Goal: Information Seeking & Learning: Learn about a topic

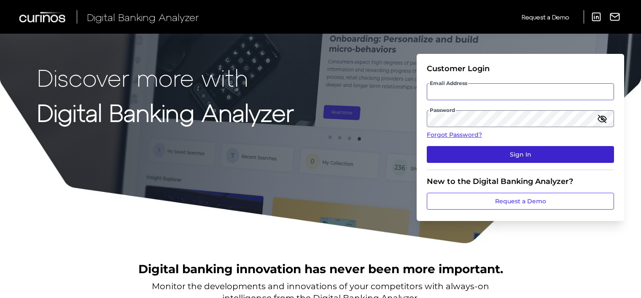
type input "[EMAIL_ADDRESS][PERSON_NAME][DOMAIN_NAME]"
click at [462, 157] on button "Sign In" at bounding box center [520, 154] width 187 height 17
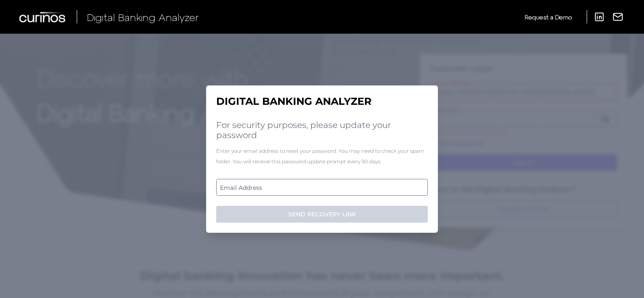
click at [330, 191] on label "Email Address" at bounding box center [322, 187] width 210 height 15
click at [330, 191] on input "email" at bounding box center [322, 187] width 212 height 17
click at [283, 187] on input "Email Address" at bounding box center [322, 187] width 212 height 17
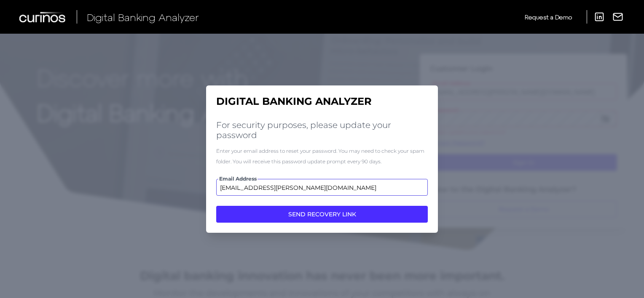
type input "[EMAIL_ADDRESS][PERSON_NAME][DOMAIN_NAME]"
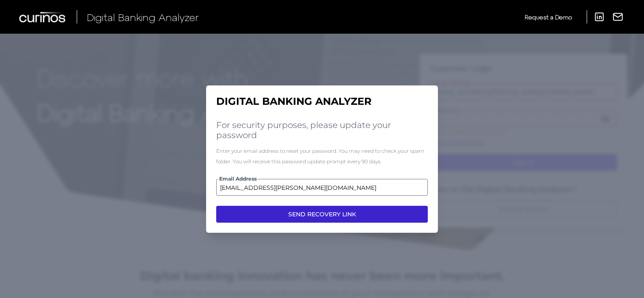
click at [323, 216] on button "SEND RECOVERY LINK" at bounding box center [322, 214] width 212 height 17
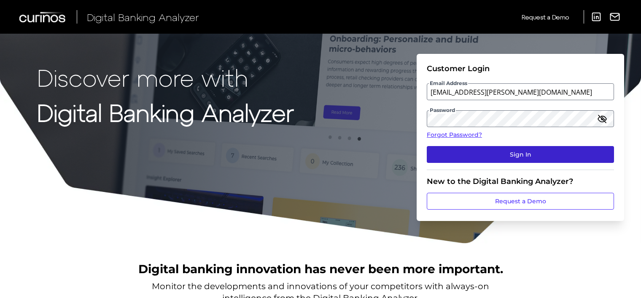
click at [487, 152] on button "Sign In" at bounding box center [520, 154] width 187 height 17
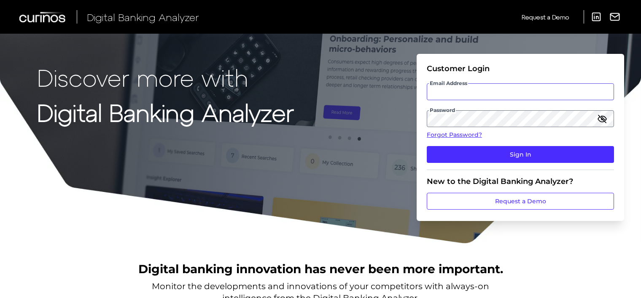
type input "[EMAIL_ADDRESS][PERSON_NAME][DOMAIN_NAME]"
click at [603, 120] on icon "button" at bounding box center [602, 119] width 8 height 8
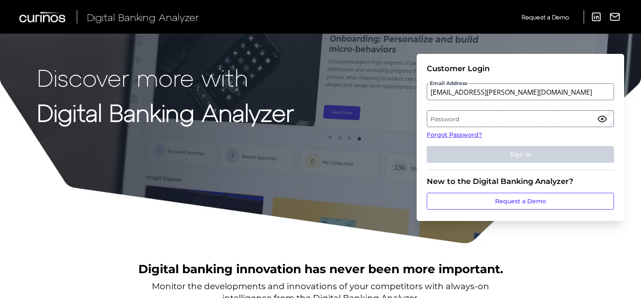
drag, startPoint x: 489, startPoint y: 127, endPoint x: 489, endPoint y: 120, distance: 7.6
click at [489, 120] on label "Password" at bounding box center [520, 118] width 186 height 15
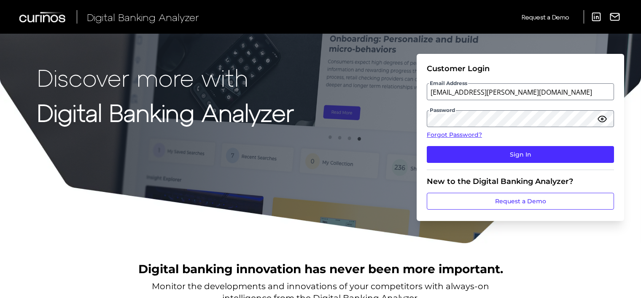
click at [392, 142] on div "Discover more with Digital Banking Analyzer Customer Login Email Address [EMAIL…" at bounding box center [320, 122] width 641 height 244
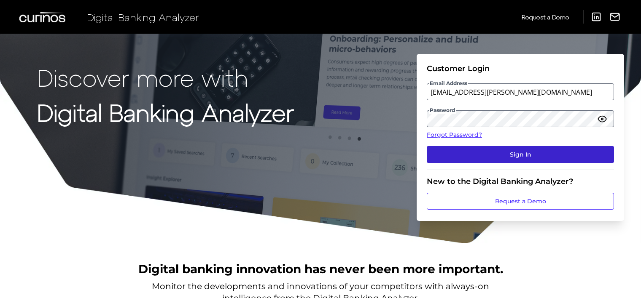
click at [457, 153] on button "Sign In" at bounding box center [520, 154] width 187 height 17
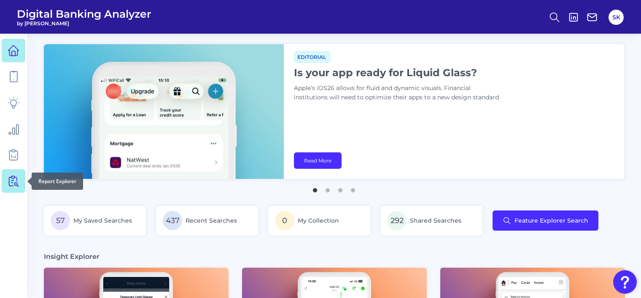
click at [13, 182] on icon at bounding box center [14, 181] width 12 height 12
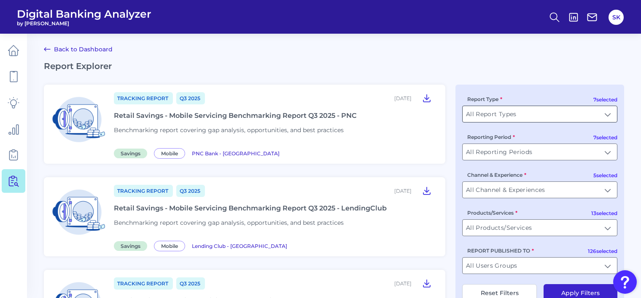
click at [509, 115] on input "All Report Types" at bounding box center [539, 114] width 154 height 16
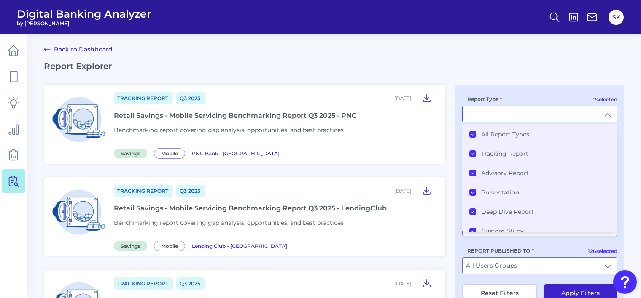
click at [475, 136] on Types "All Report Types" at bounding box center [472, 134] width 7 height 7
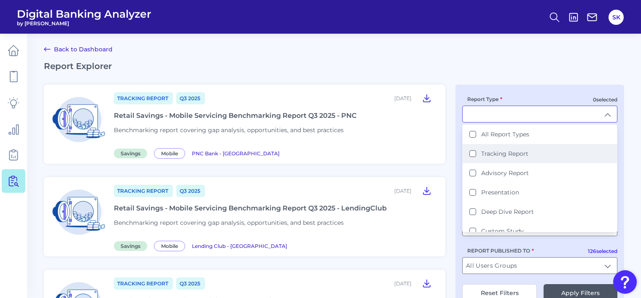
click at [472, 155] on Report "Tracking Report" at bounding box center [472, 153] width 7 height 7
type input "Tracking Report"
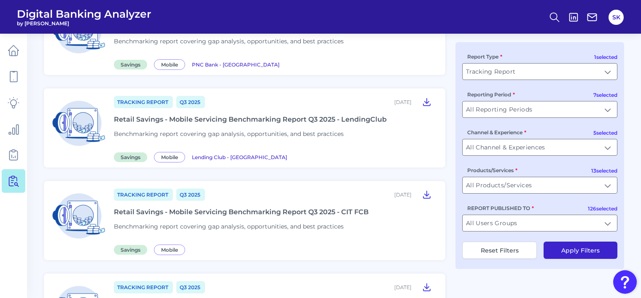
scroll to position [105, 0]
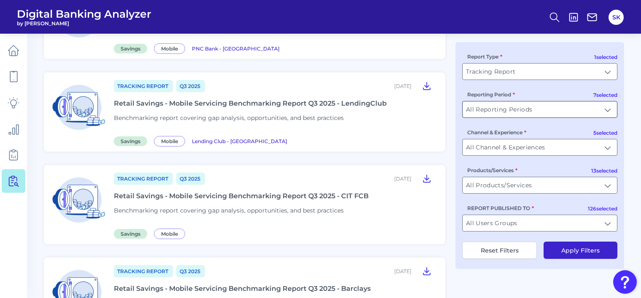
click at [499, 108] on input "All Reporting Periods" at bounding box center [539, 110] width 154 height 16
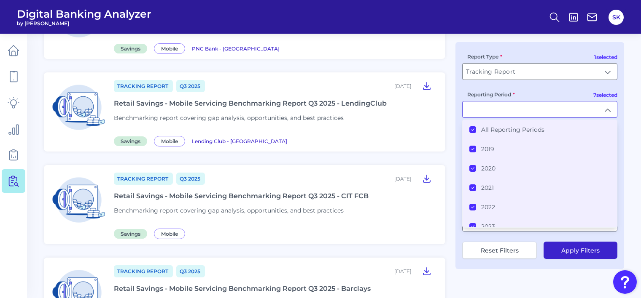
click at [470, 130] on icon at bounding box center [472, 130] width 4 height 4
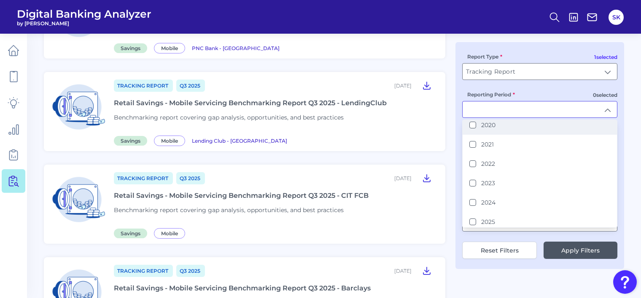
scroll to position [43, 0]
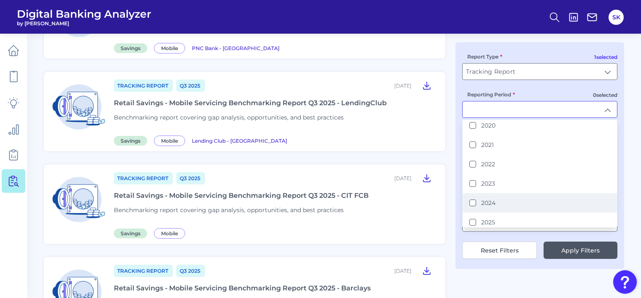
click at [472, 201] on button "2024" at bounding box center [472, 203] width 7 height 7
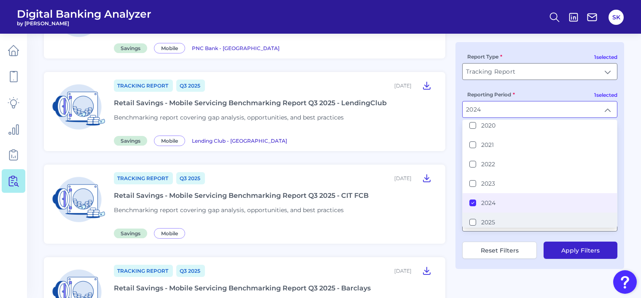
scroll to position [106, 0]
click at [473, 222] on button "2025" at bounding box center [472, 222] width 7 height 7
type input "2024, 2025"
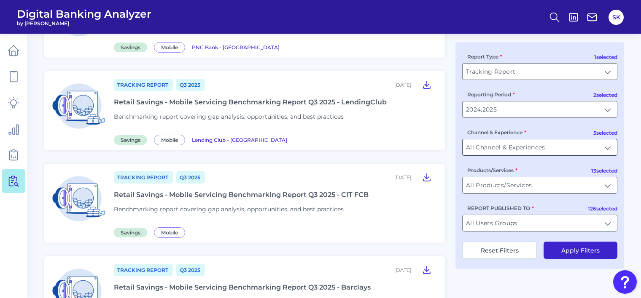
click at [501, 148] on input "All Channel & Experiences" at bounding box center [539, 148] width 154 height 16
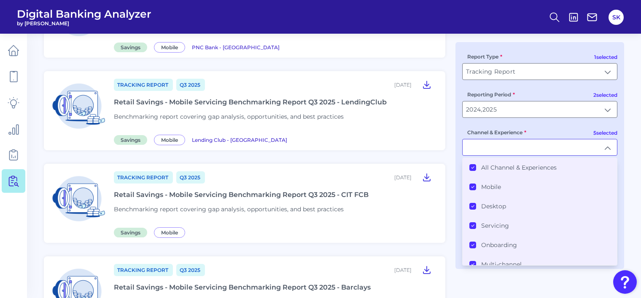
type input "All Channel & Experiences"
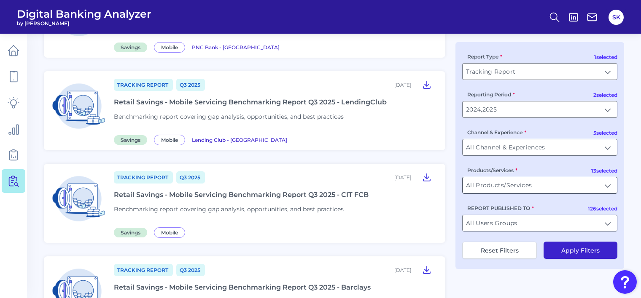
click at [496, 185] on input "All Products/Services" at bounding box center [539, 185] width 154 height 16
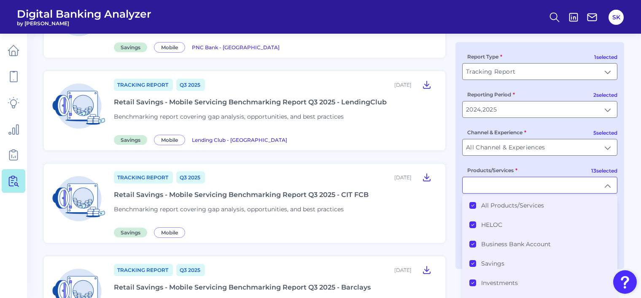
click at [472, 207] on icon at bounding box center [472, 206] width 3 height 2
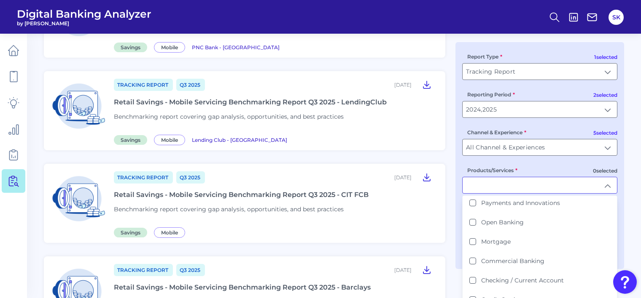
scroll to position [121, 0]
click at [472, 275] on Account "Checking / Current Account" at bounding box center [472, 278] width 7 height 7
type input "Checking / Current Account"
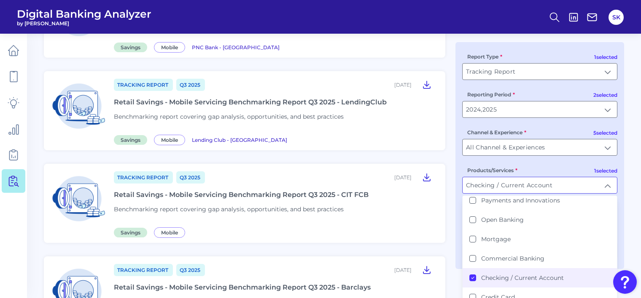
scroll to position [107, 0]
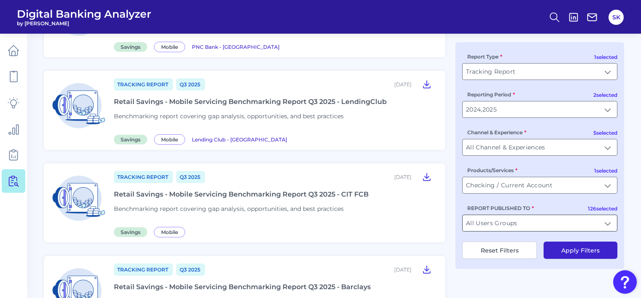
click at [538, 225] on input "All Users Groups" at bounding box center [539, 223] width 154 height 16
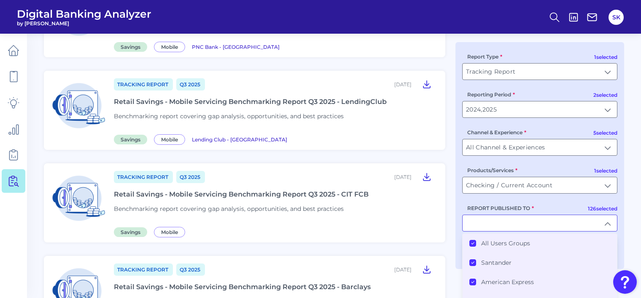
click at [472, 244] on icon at bounding box center [472, 243] width 4 height 4
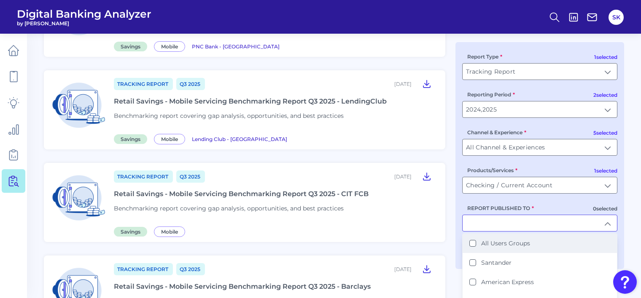
click at [496, 224] on input "REPORT PUBLISHED TO" at bounding box center [539, 223] width 154 height 16
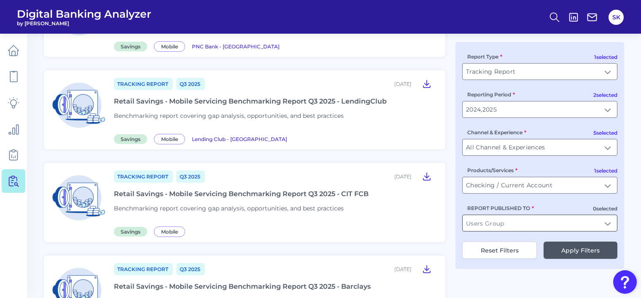
click at [496, 224] on input "REPORT PUBLISHED TO" at bounding box center [539, 223] width 154 height 16
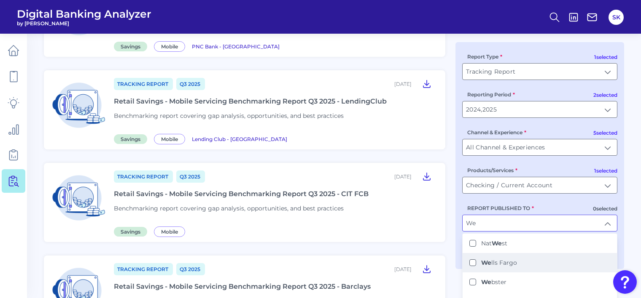
click at [472, 265] on Fargo "We lls Fargo" at bounding box center [472, 263] width 7 height 7
type input "[PERSON_NAME] Fargo"
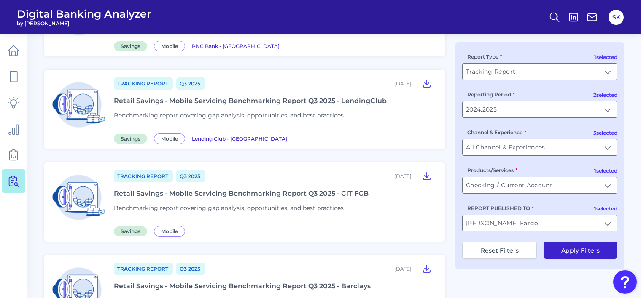
click at [579, 253] on button "Apply Filters" at bounding box center [580, 250] width 74 height 17
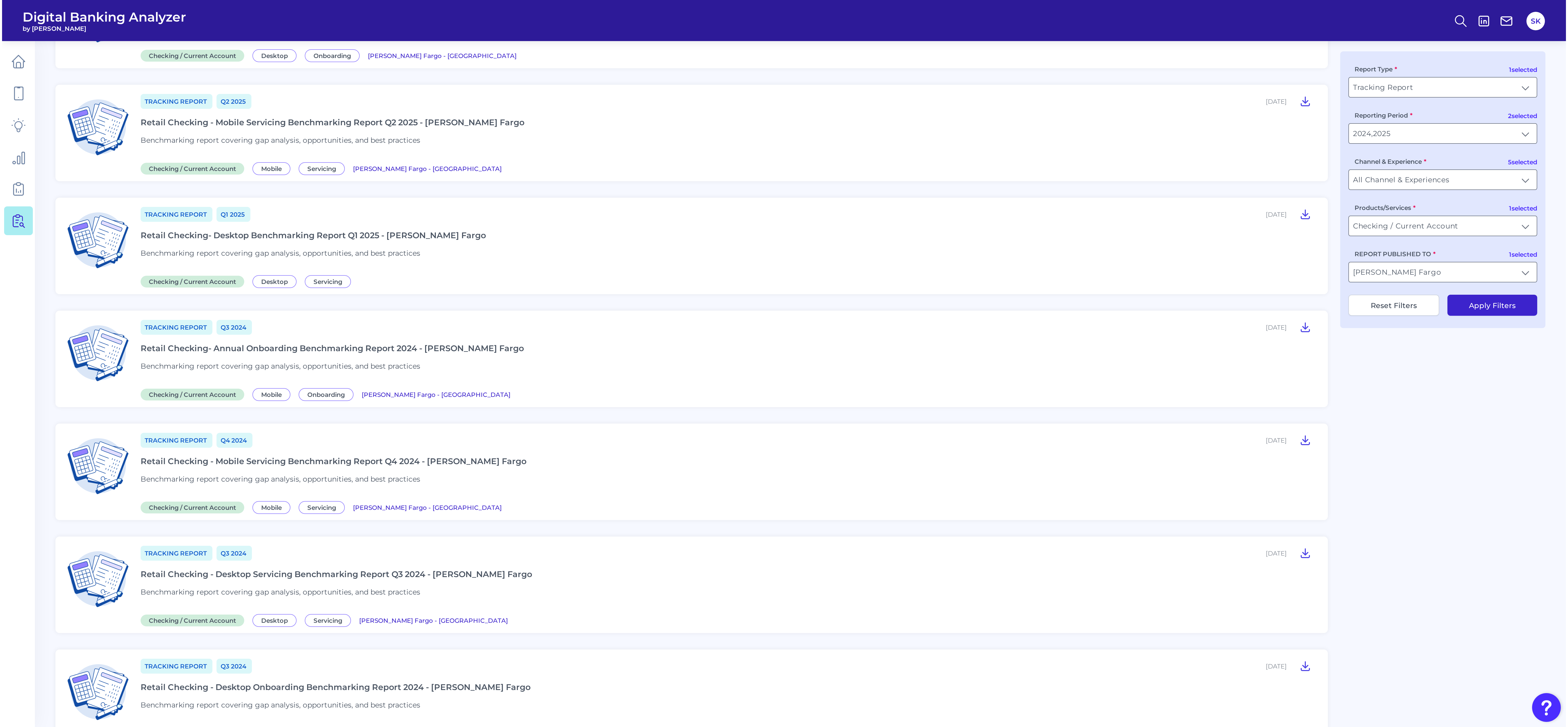
scroll to position [0, 0]
